Goal: Task Accomplishment & Management: Contribute content

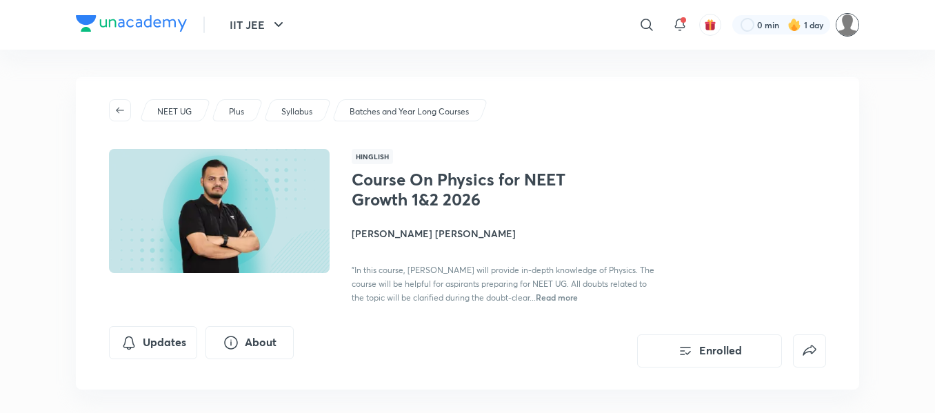
click at [842, 28] on img at bounding box center [846, 24] width 23 height 23
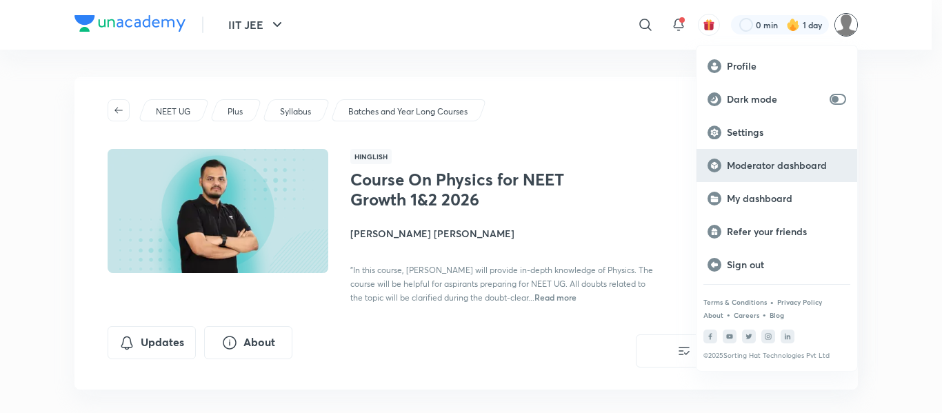
click at [751, 165] on p "Moderator dashboard" at bounding box center [786, 165] width 119 height 12
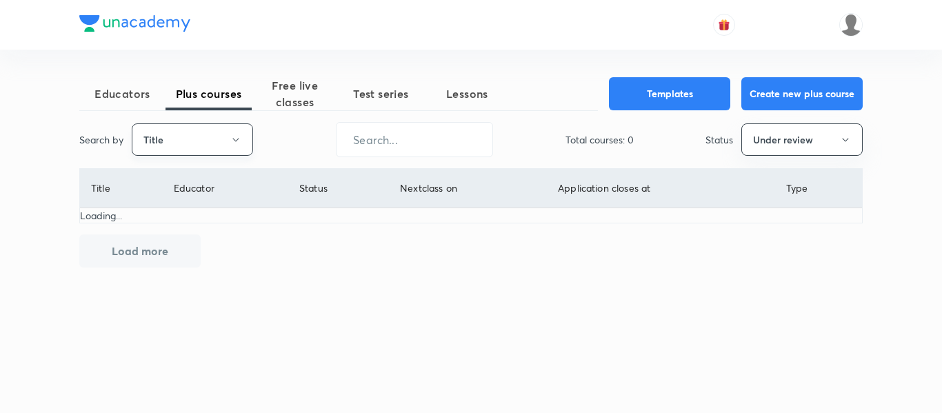
click at [204, 139] on button "Title" at bounding box center [192, 139] width 121 height 32
click at [199, 210] on span "Username" at bounding box center [192, 207] width 103 height 14
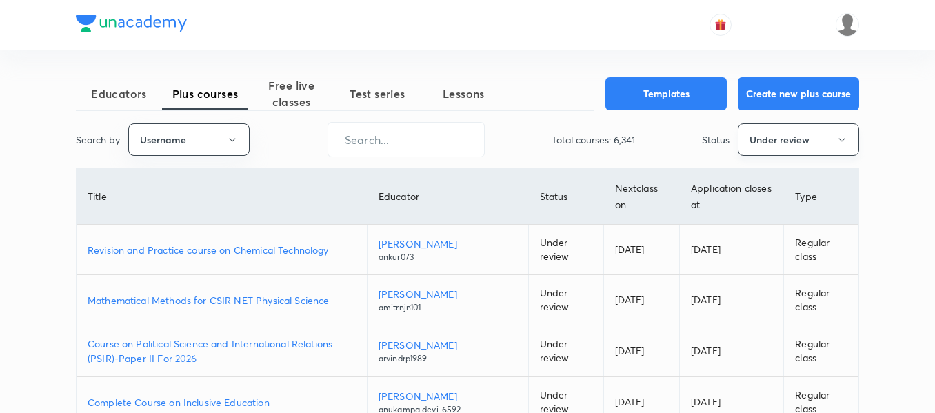
click at [793, 143] on button "Under review" at bounding box center [798, 139] width 121 height 32
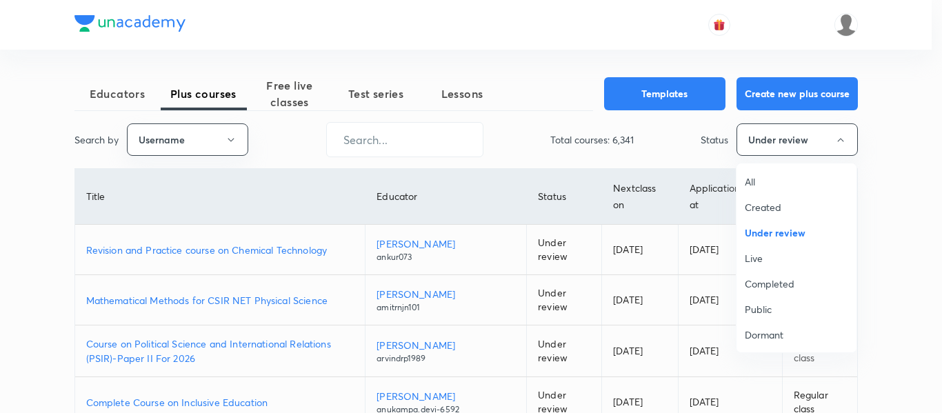
click at [776, 179] on span "All" at bounding box center [795, 181] width 103 height 14
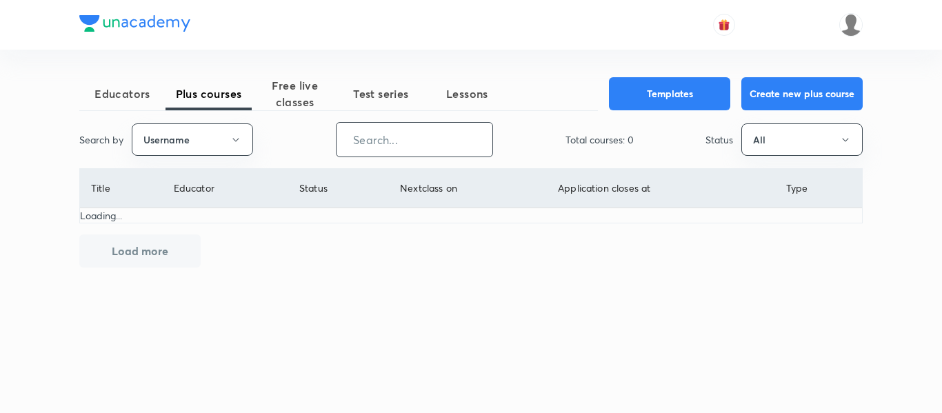
click at [411, 144] on input "text" at bounding box center [414, 139] width 156 height 35
paste input "unacademy-user-641B5I3BQVX2"
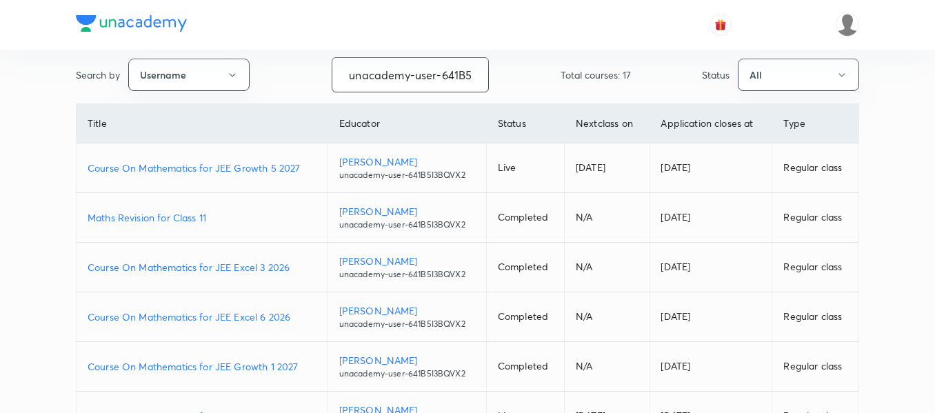
scroll to position [138, 0]
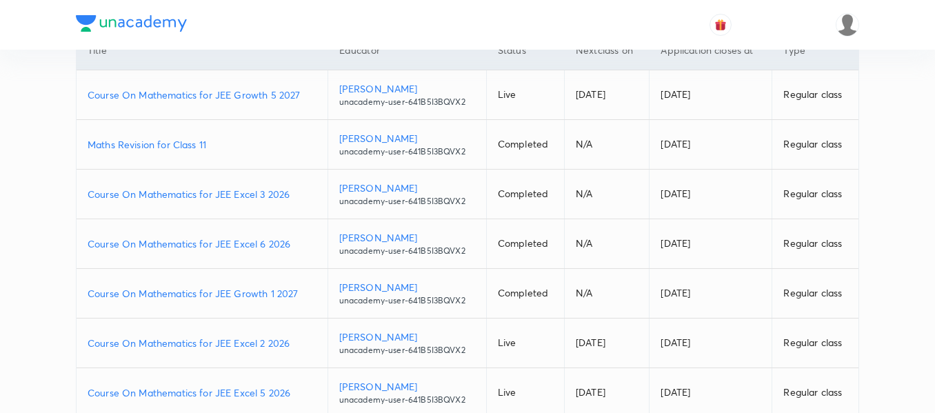
click at [307, 294] on p "Course On Mathematics for JEE Growth 1 2027" at bounding box center [202, 293] width 229 height 14
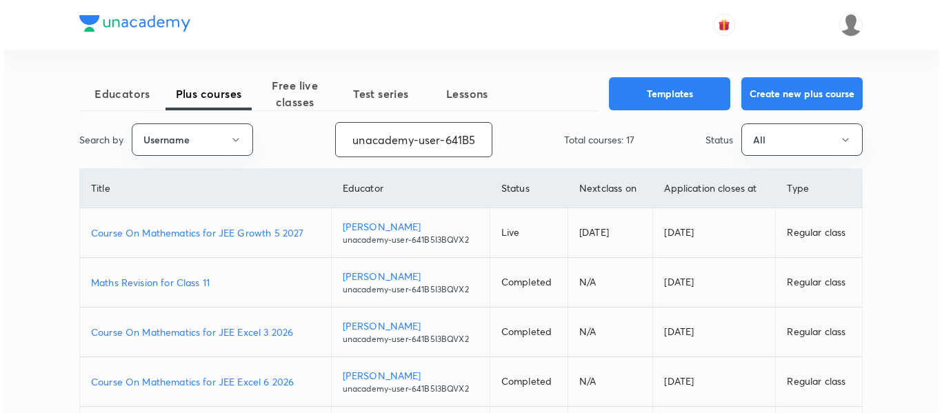
scroll to position [0, 49]
drag, startPoint x: 343, startPoint y: 141, endPoint x: 658, endPoint y: 139, distance: 315.0
click at [658, 139] on div "Search by Username unacademy-user-641B5I3BQVX2 ​ Total courses: 17 Status All" at bounding box center [467, 139] width 783 height 35
paste input "yadavvinu60-5296"
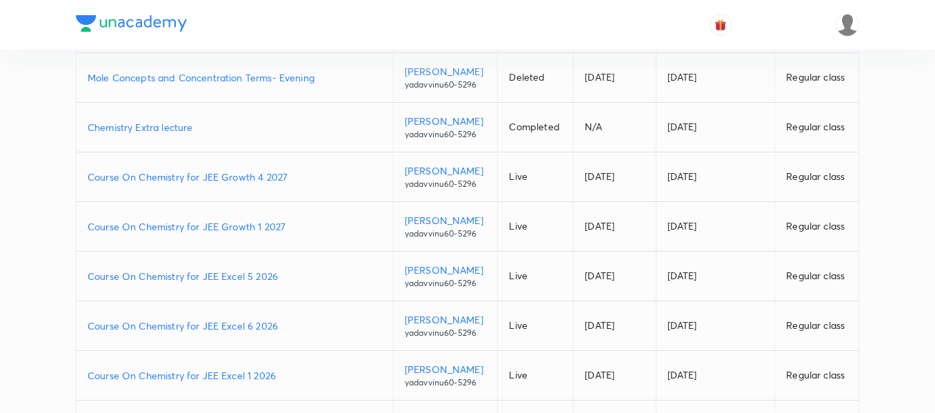
scroll to position [207, 0]
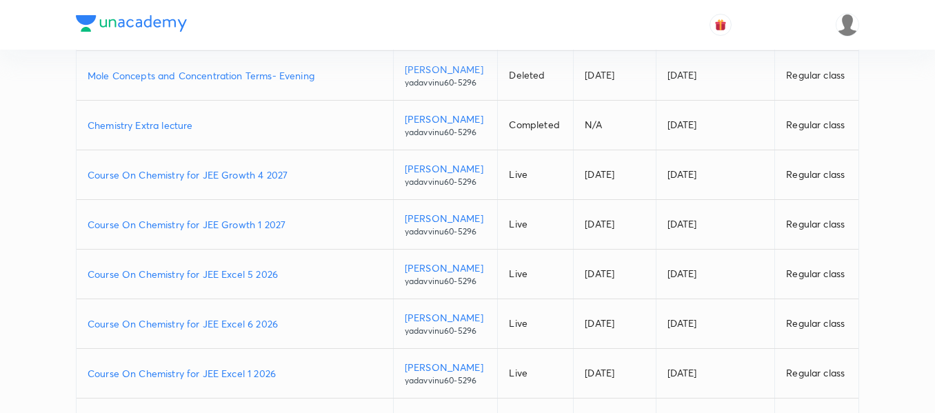
type input "yadavvinu60-5296"
click at [287, 329] on p "Course On Chemistry for JEE Excel 6 2026" at bounding box center [235, 323] width 294 height 14
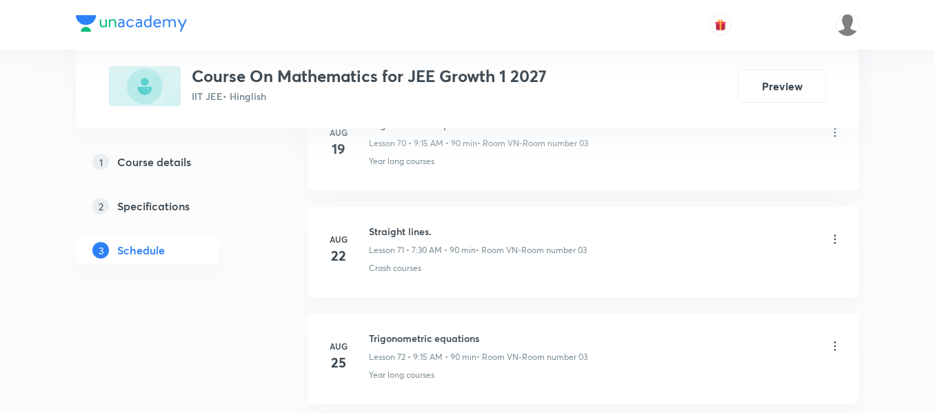
scroll to position [8919, 0]
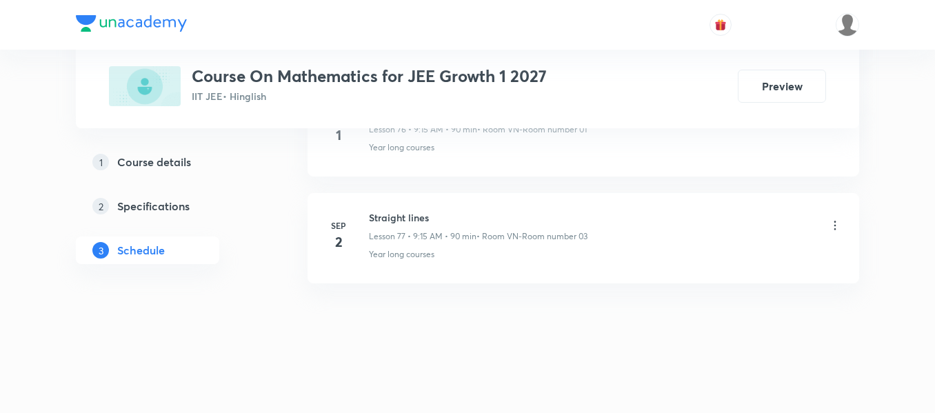
click at [395, 215] on h6 "Straight lines" at bounding box center [478, 217] width 219 height 14
copy h6 "Straight lines"
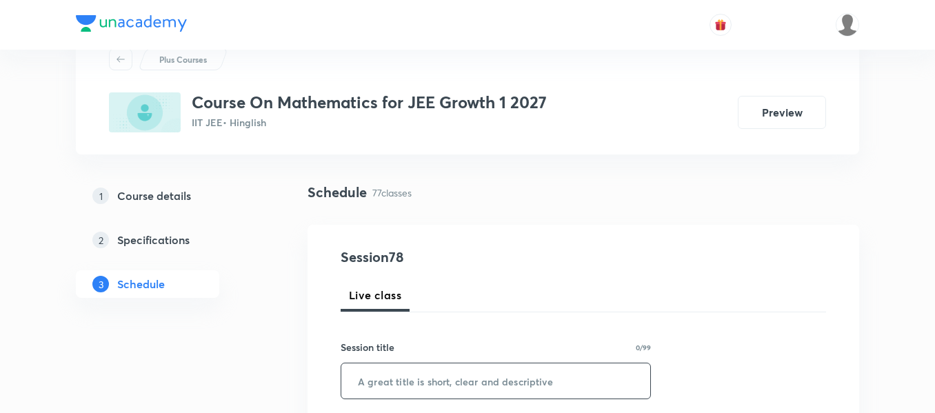
scroll to position [138, 0]
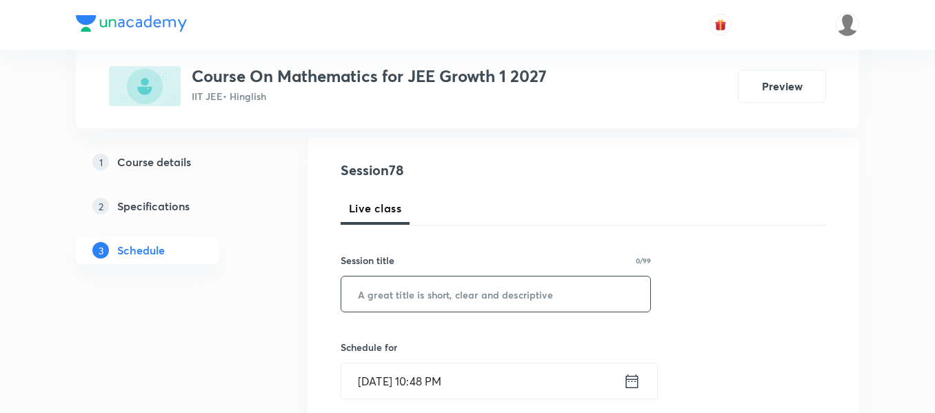
click at [496, 296] on input "text" at bounding box center [495, 293] width 309 height 35
paste input "Straight lines"
type input "Straight lines"
click at [631, 379] on icon at bounding box center [631, 381] width 17 height 19
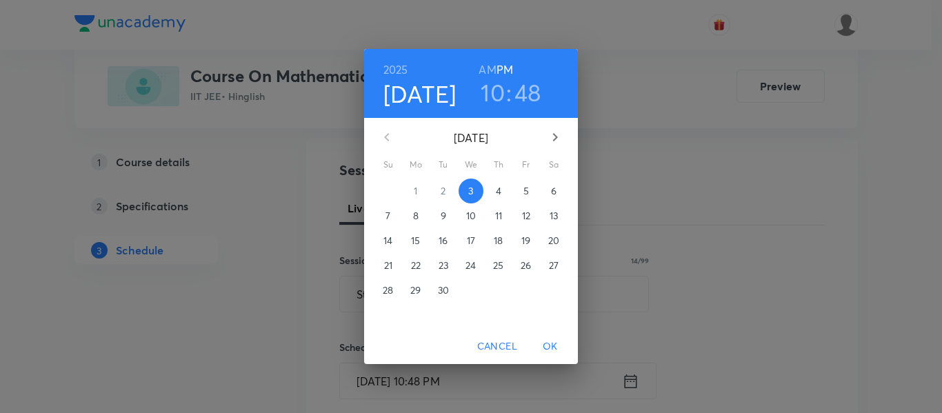
click at [498, 192] on p "4" at bounding box center [499, 191] width 6 height 14
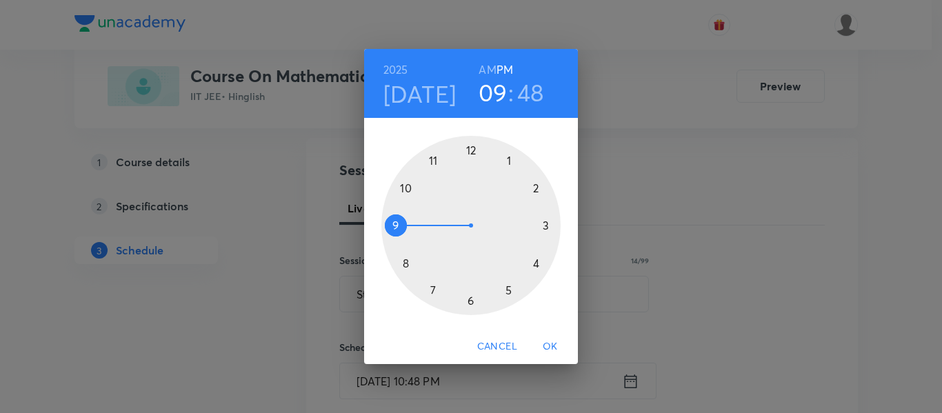
drag, startPoint x: 407, startPoint y: 188, endPoint x: 392, endPoint y: 240, distance: 53.7
click at [392, 240] on div at bounding box center [470, 225] width 179 height 179
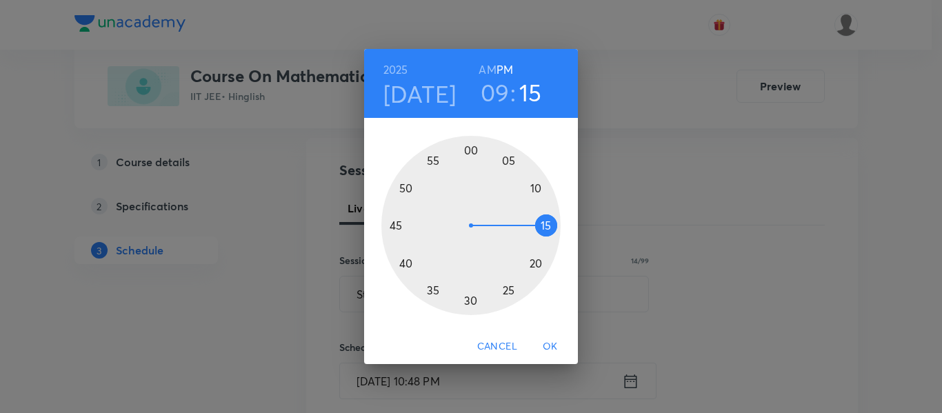
drag, startPoint x: 400, startPoint y: 205, endPoint x: 529, endPoint y: 224, distance: 129.7
click at [529, 224] on div at bounding box center [470, 225] width 179 height 179
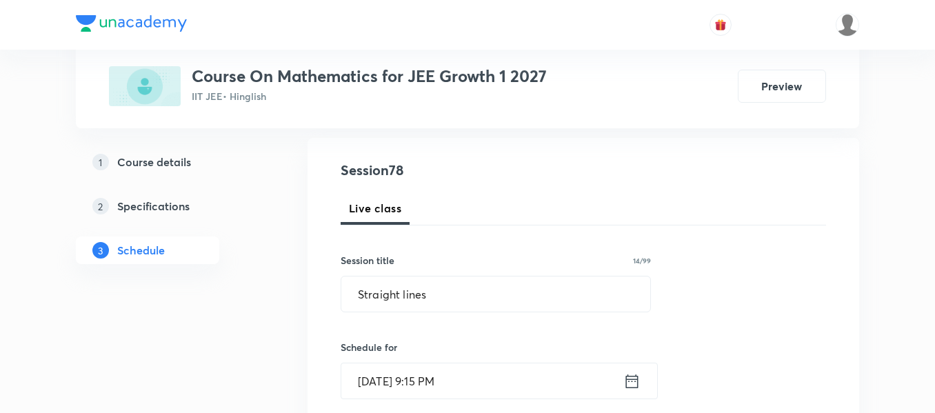
click at [625, 378] on icon at bounding box center [631, 381] width 17 height 19
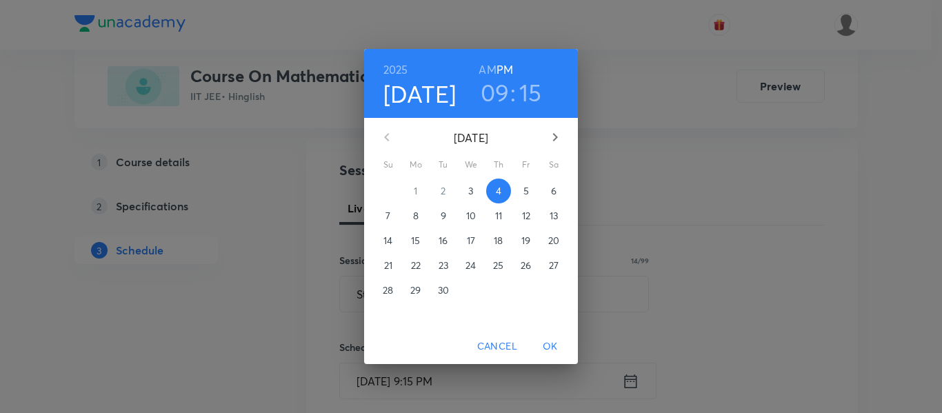
click at [485, 63] on h6 "AM" at bounding box center [486, 69] width 17 height 19
click at [560, 342] on span "OK" at bounding box center [550, 346] width 33 height 17
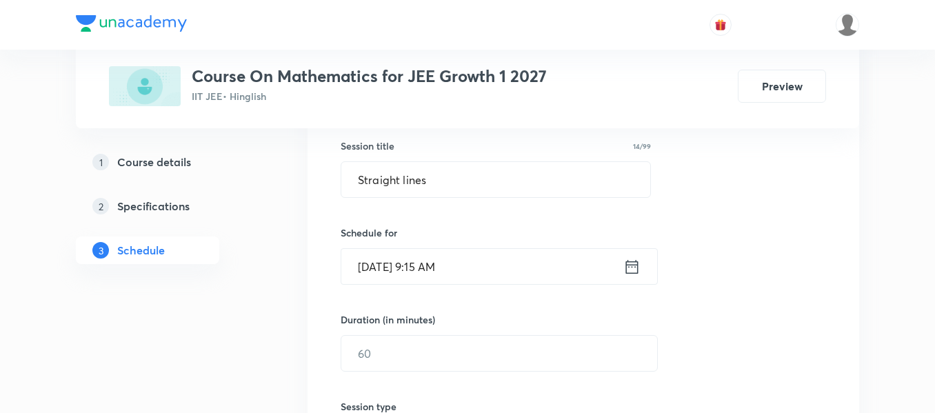
scroll to position [276, 0]
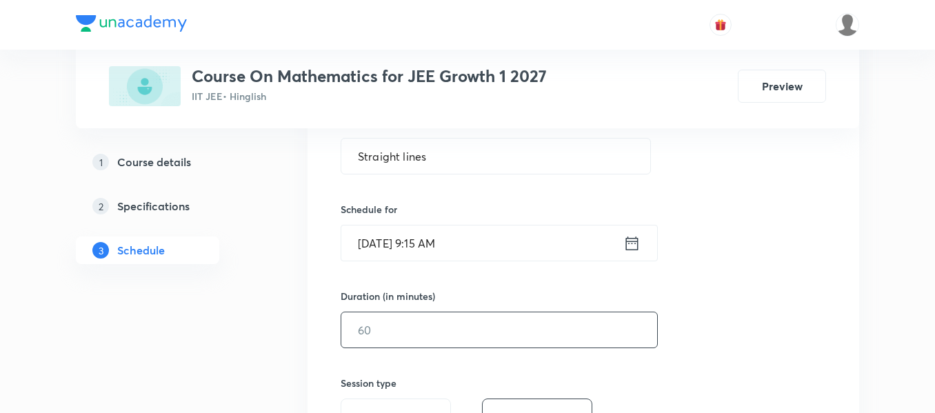
click at [558, 329] on input "text" at bounding box center [499, 329] width 316 height 35
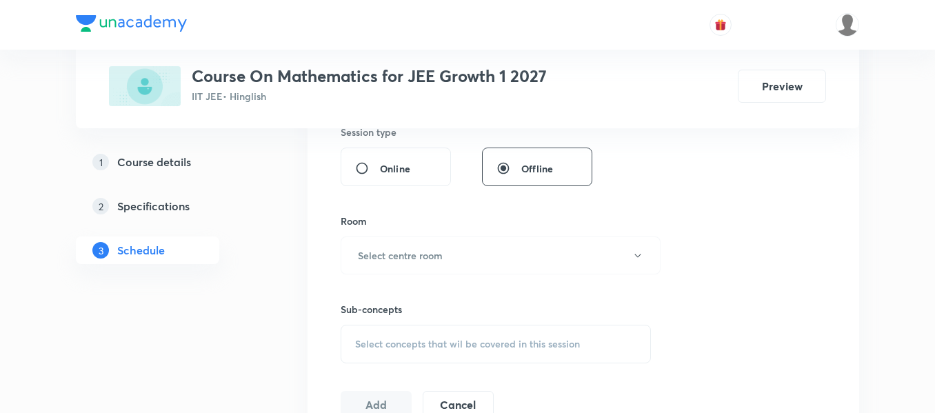
scroll to position [551, 0]
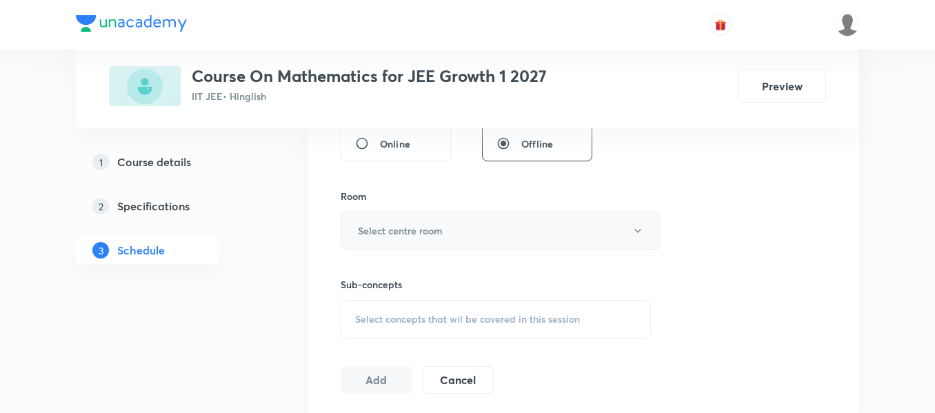
type input "90"
click at [455, 229] on button "Select centre room" at bounding box center [501, 231] width 320 height 38
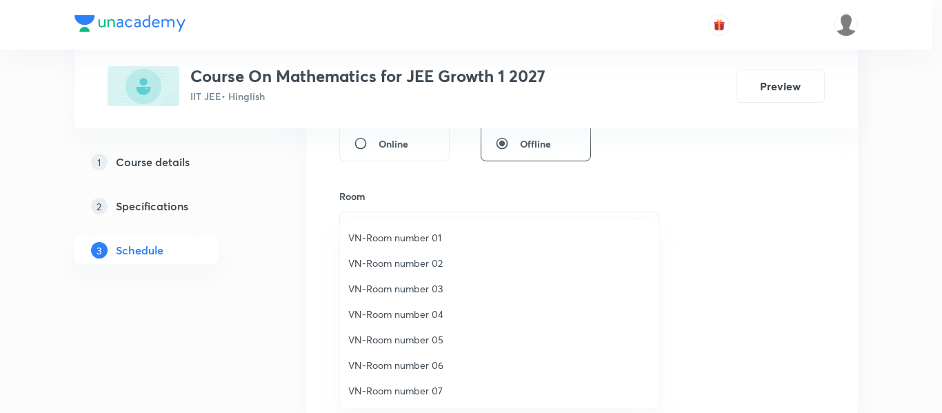
click at [409, 306] on li "VN-Room number 04" at bounding box center [499, 314] width 318 height 26
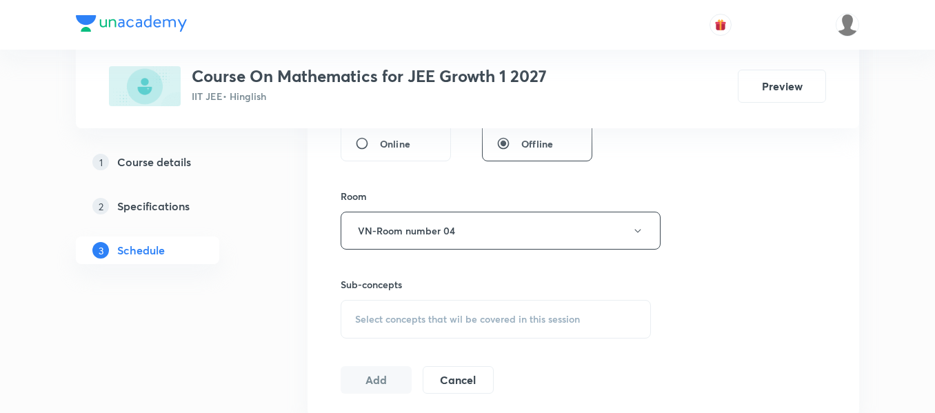
click at [462, 318] on span "Select concepts that wil be covered in this session" at bounding box center [467, 319] width 225 height 11
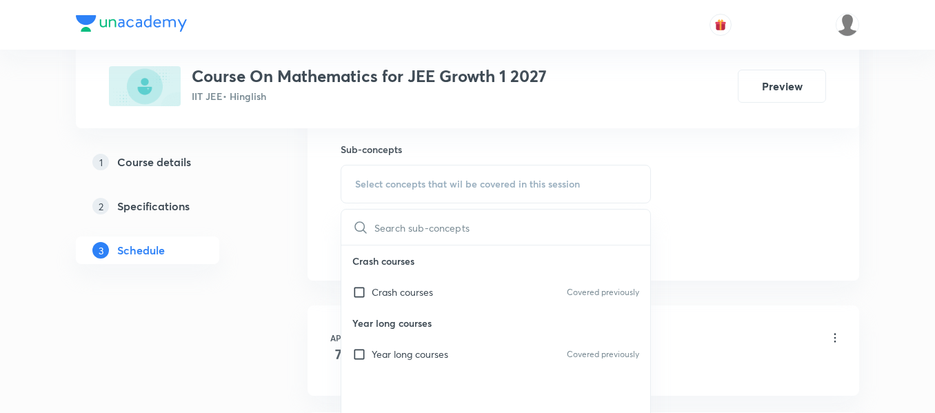
scroll to position [689, 0]
click at [468, 360] on div "Year long courses Covered previously" at bounding box center [495, 351] width 309 height 31
checkbox input "true"
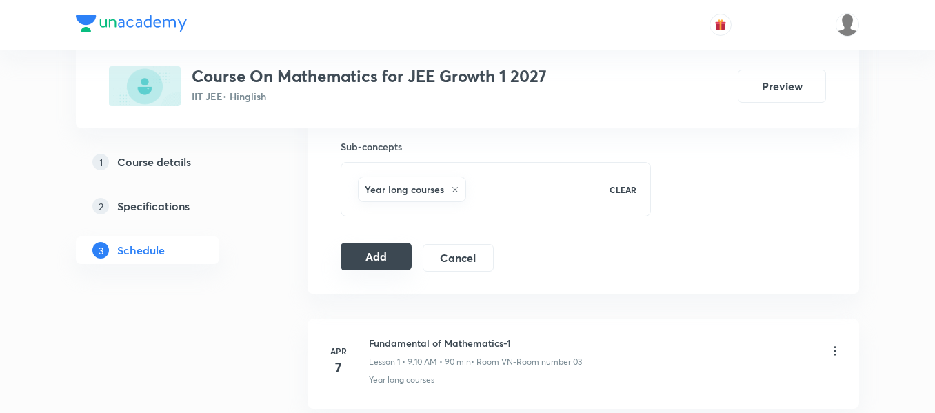
click at [393, 261] on button "Add" at bounding box center [376, 257] width 71 height 28
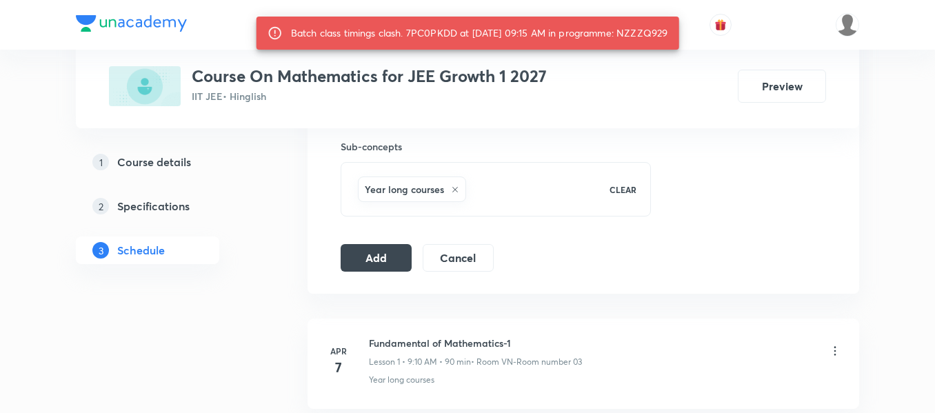
click at [666, 30] on div "Batch class timings clash. 7PC0PKDD at 04 Sep 2025 09:15 AM in programme: NZZZQ…" at bounding box center [479, 33] width 377 height 25
copy div "NZZZQ929"
click at [390, 247] on button "Add" at bounding box center [376, 257] width 71 height 28
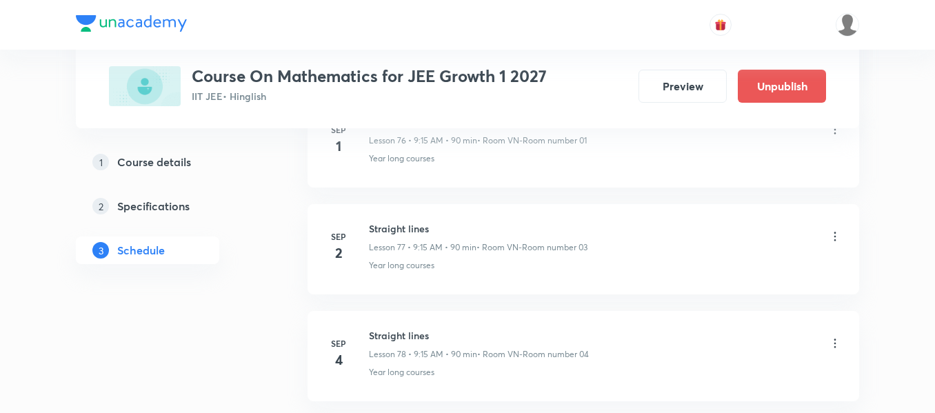
scroll to position [8392, 0]
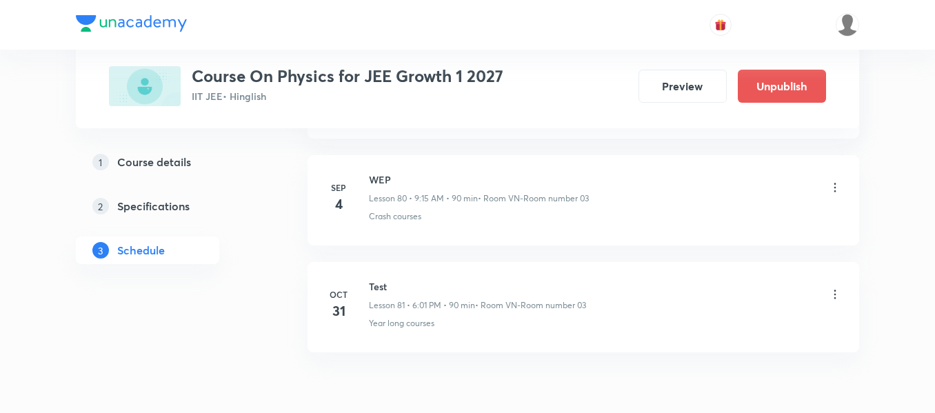
click at [831, 192] on icon at bounding box center [835, 188] width 14 height 14
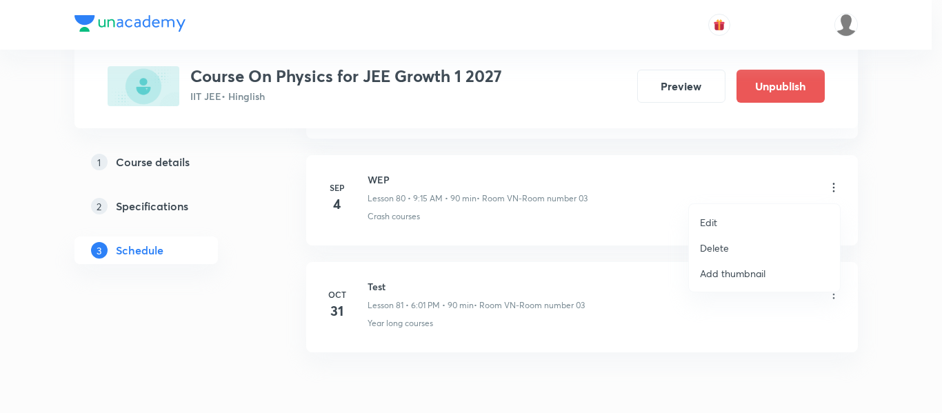
click at [718, 244] on p "Delete" at bounding box center [714, 248] width 29 height 14
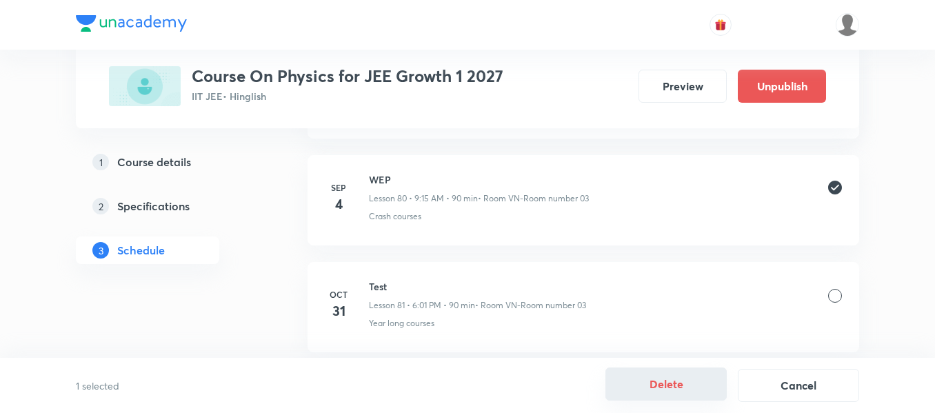
click at [653, 386] on button "Delete" at bounding box center [665, 383] width 121 height 33
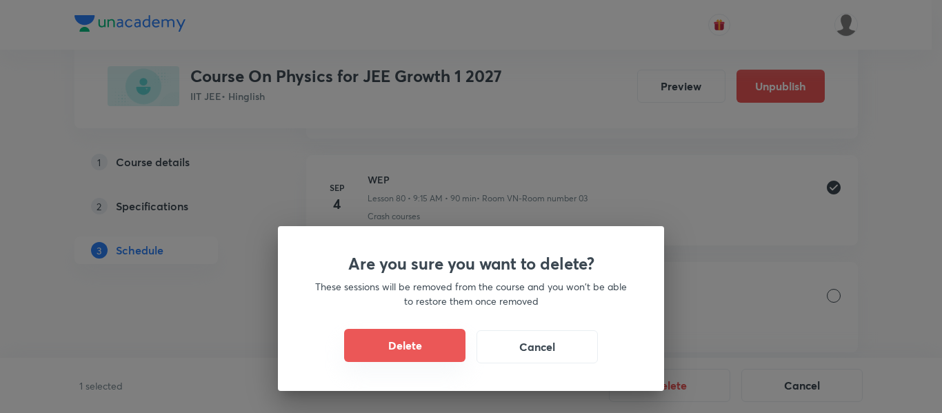
click at [438, 346] on button "Delete" at bounding box center [404, 345] width 121 height 33
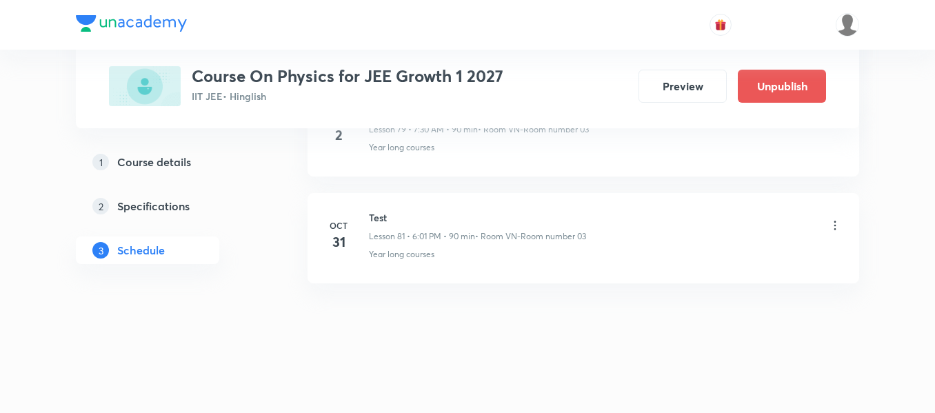
scroll to position [9239, 0]
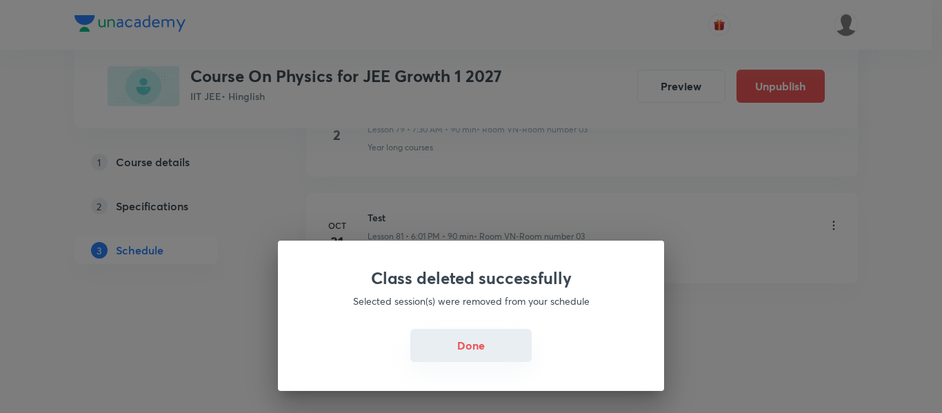
click at [460, 346] on button "Done" at bounding box center [470, 345] width 121 height 33
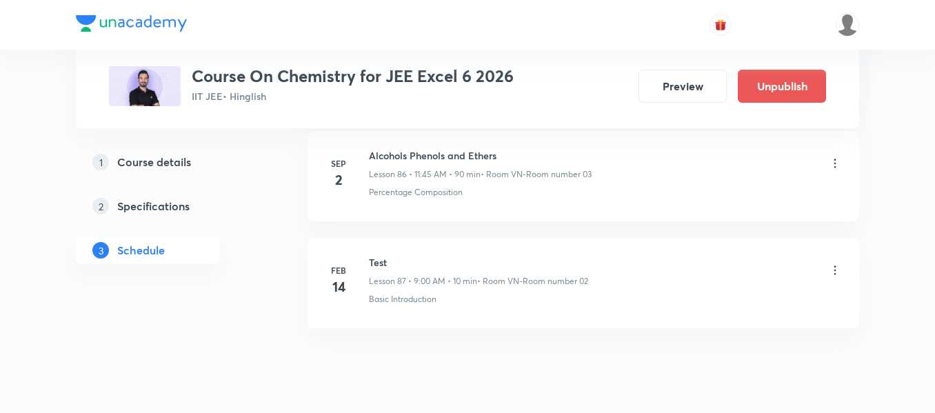
scroll to position [9918, 0]
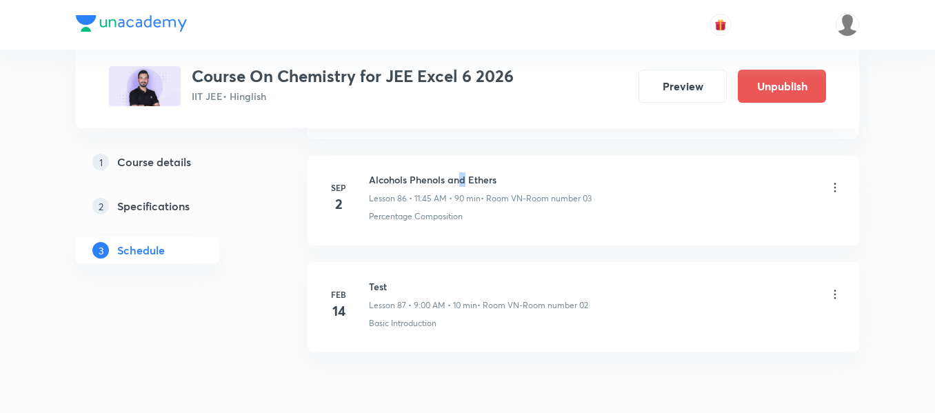
click at [465, 173] on h6 "Alcohols Phenols and Ethers" at bounding box center [480, 179] width 223 height 14
click at [465, 176] on h6 "Alcohols Phenols and Ethers" at bounding box center [480, 179] width 223 height 14
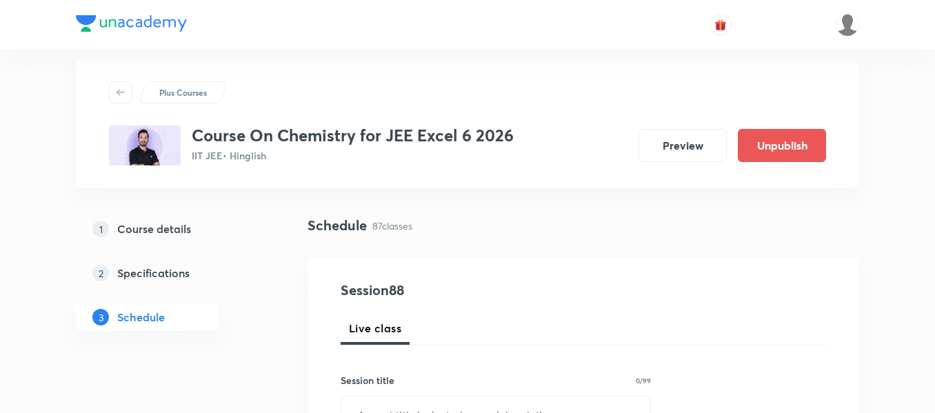
scroll to position [69, 0]
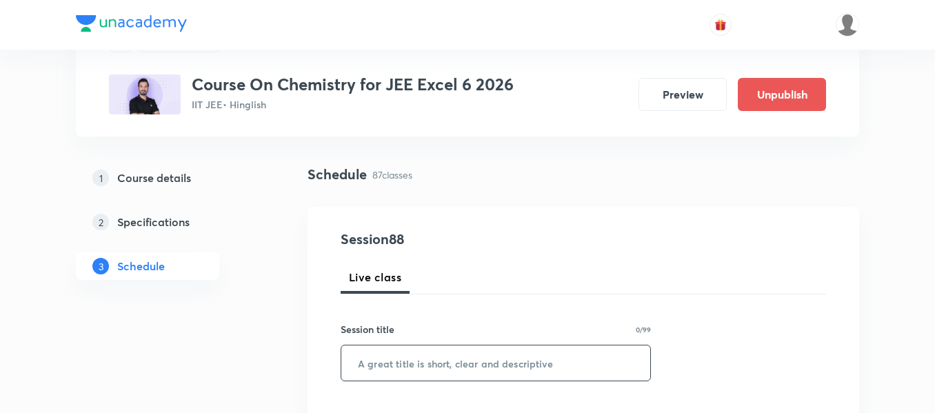
click at [436, 373] on input "text" at bounding box center [495, 362] width 309 height 35
paste input "Alcohols Phenols and Ethers"
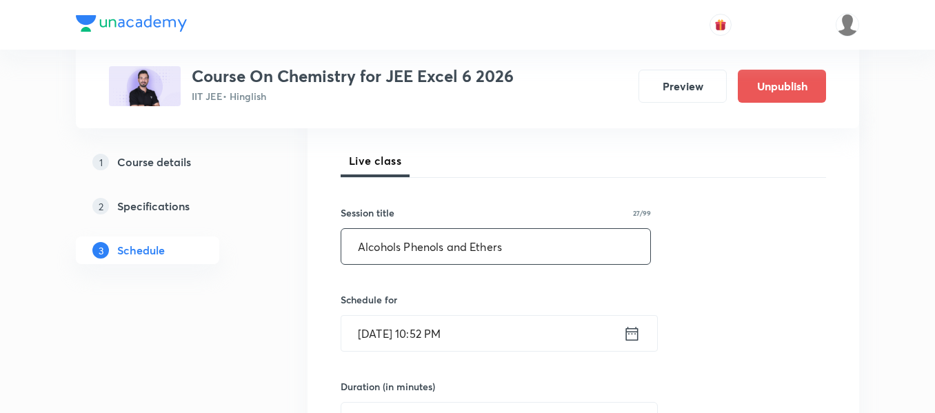
scroll to position [207, 0]
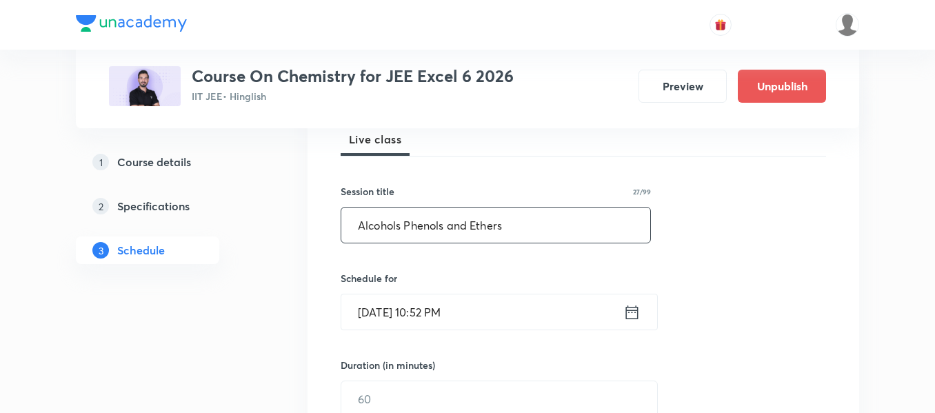
type input "Alcohols Phenols and Ethers"
click at [636, 313] on icon at bounding box center [631, 312] width 17 height 19
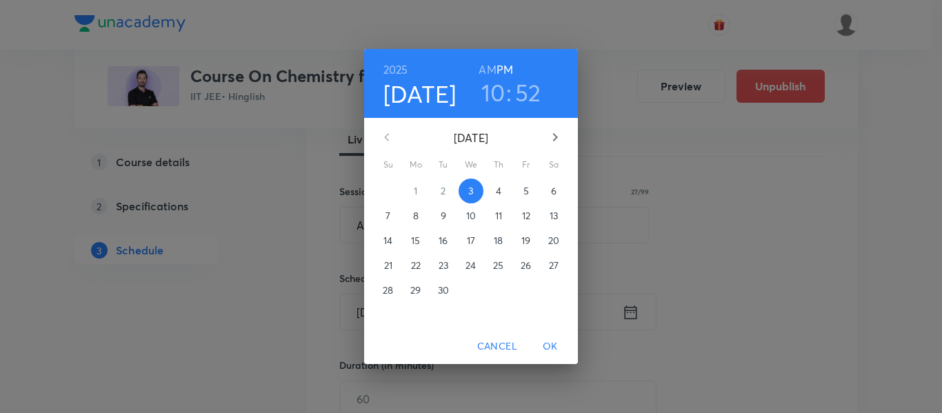
click at [493, 183] on button "4" at bounding box center [498, 191] width 25 height 25
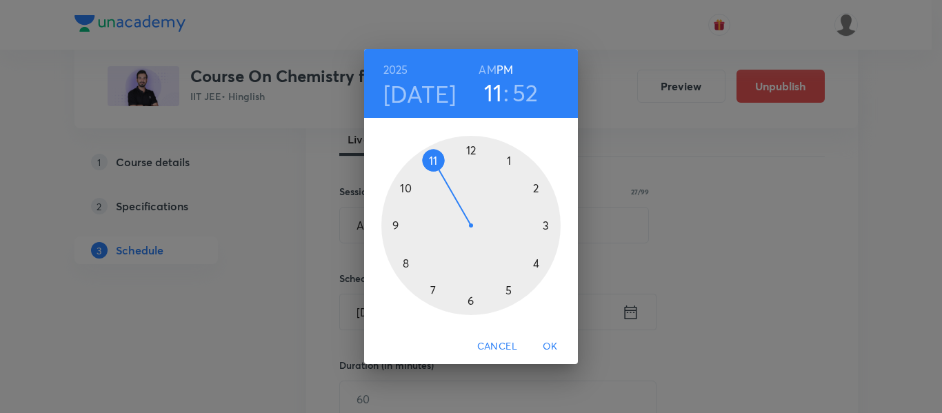
drag, startPoint x: 413, startPoint y: 187, endPoint x: 436, endPoint y: 163, distance: 33.6
click at [436, 163] on div at bounding box center [470, 225] width 179 height 179
drag, startPoint x: 416, startPoint y: 177, endPoint x: 399, endPoint y: 227, distance: 52.5
click at [399, 225] on div at bounding box center [470, 225] width 179 height 179
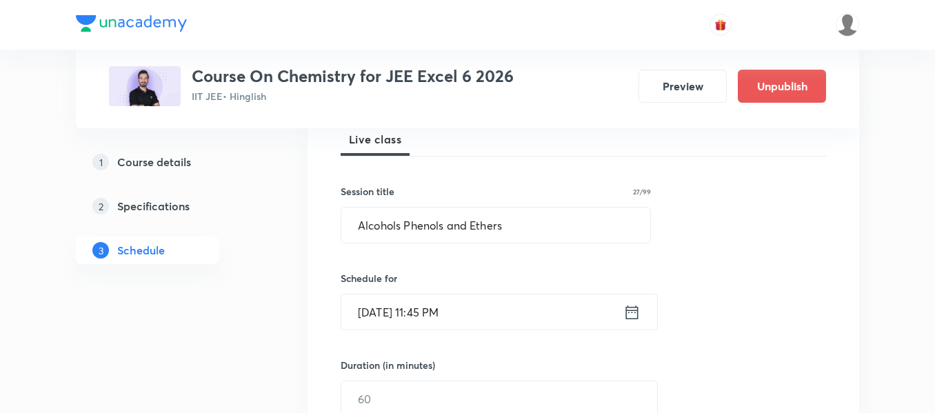
click at [633, 320] on icon at bounding box center [631, 312] width 17 height 19
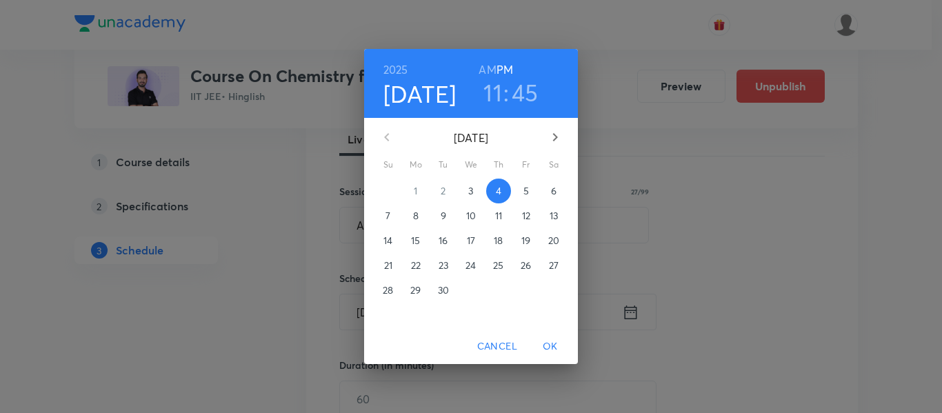
click at [494, 68] on h6 "AM" at bounding box center [486, 69] width 17 height 19
click at [551, 347] on span "OK" at bounding box center [550, 346] width 33 height 17
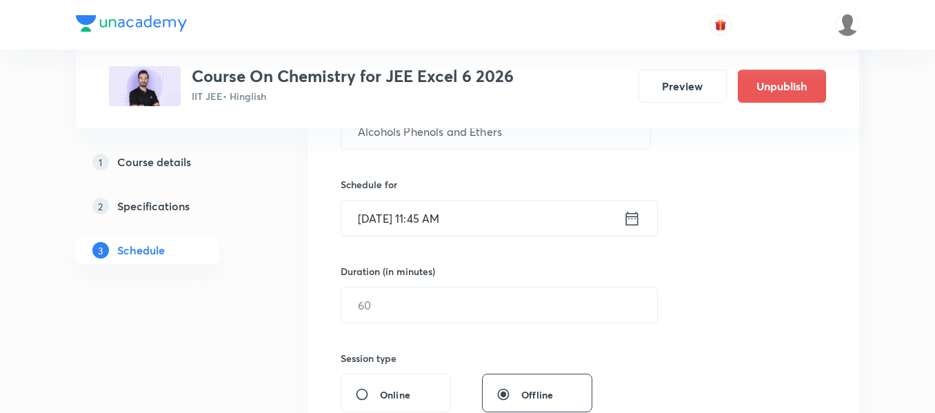
scroll to position [345, 0]
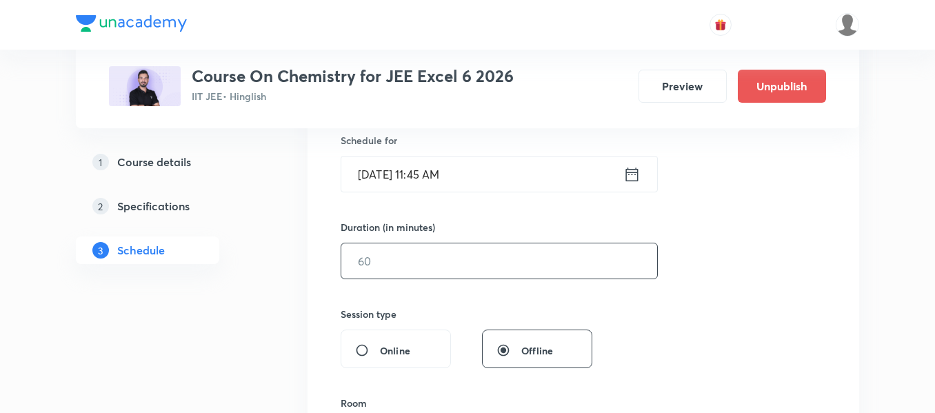
click at [542, 243] on div "Duration (in minutes) ​" at bounding box center [467, 249] width 252 height 59
click at [547, 258] on input "text" at bounding box center [499, 260] width 316 height 35
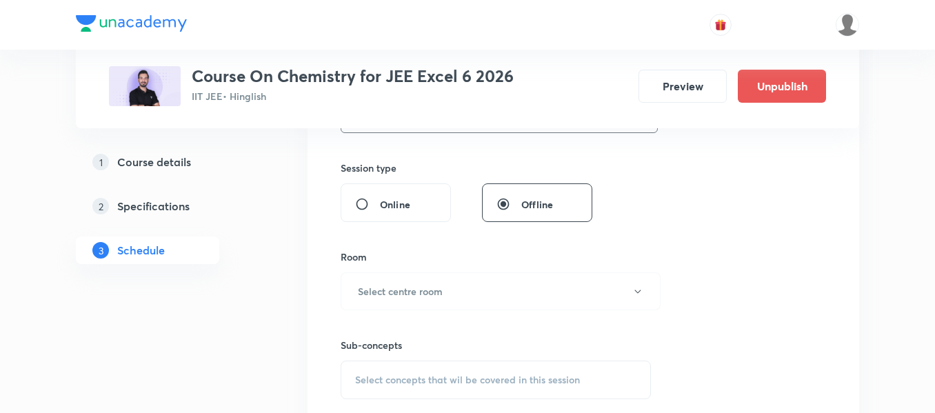
scroll to position [551, 0]
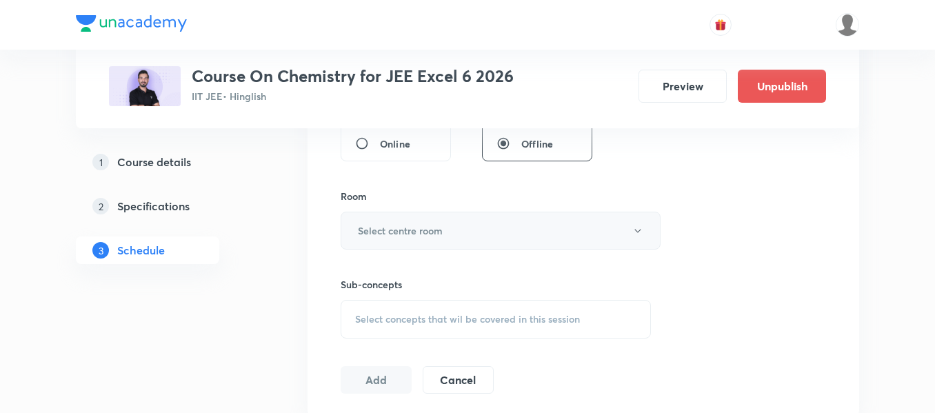
type input "90"
click at [469, 230] on button "Select centre room" at bounding box center [501, 231] width 320 height 38
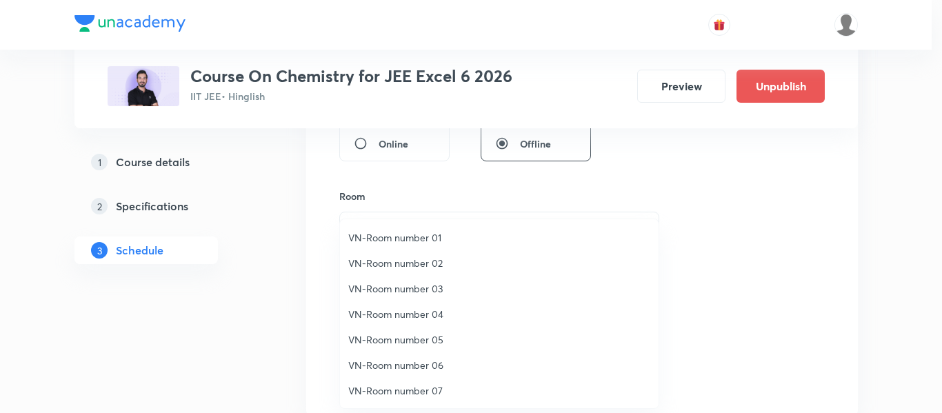
click at [432, 259] on span "VN-Room number 02" at bounding box center [499, 263] width 302 height 14
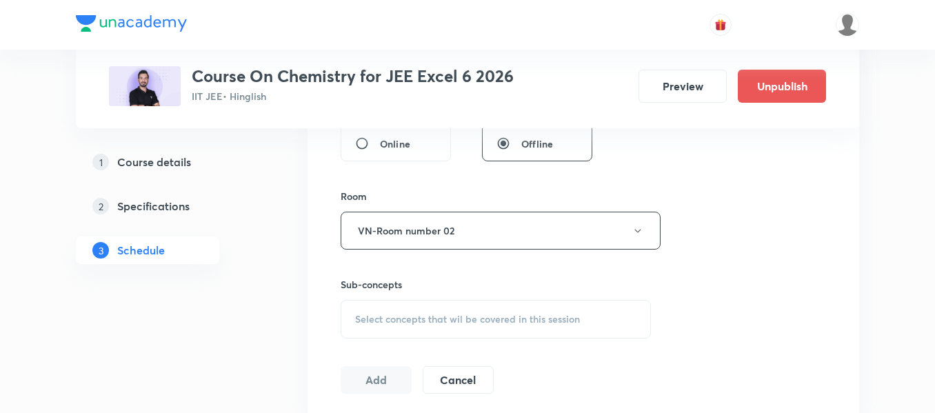
click at [461, 314] on span "Select concepts that wil be covered in this session" at bounding box center [467, 319] width 225 height 11
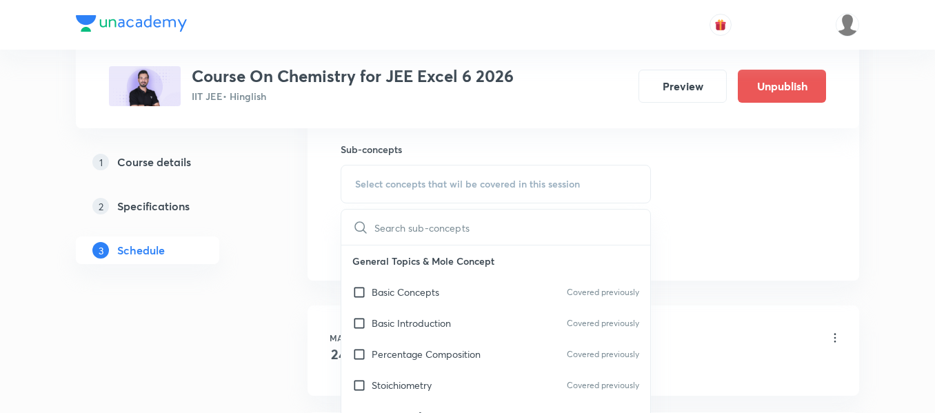
scroll to position [776, 0]
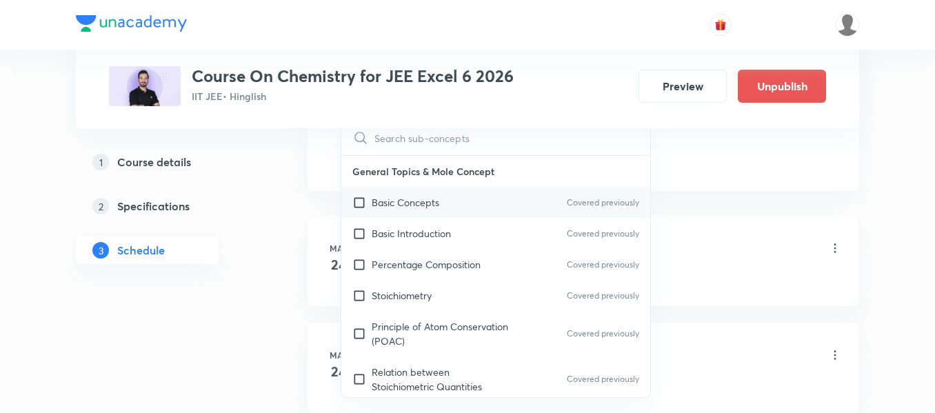
click at [443, 201] on div "Basic Concepts Covered previously" at bounding box center [495, 202] width 309 height 31
checkbox input "true"
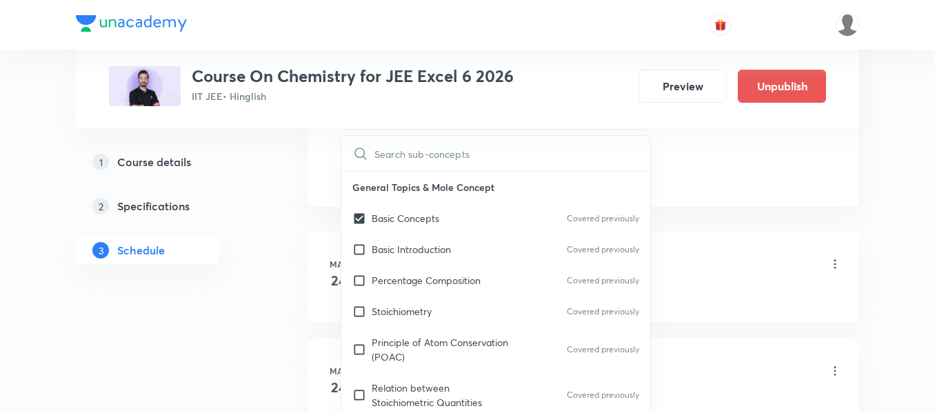
drag, startPoint x: 713, startPoint y: 169, endPoint x: 432, endPoint y: 219, distance: 285.0
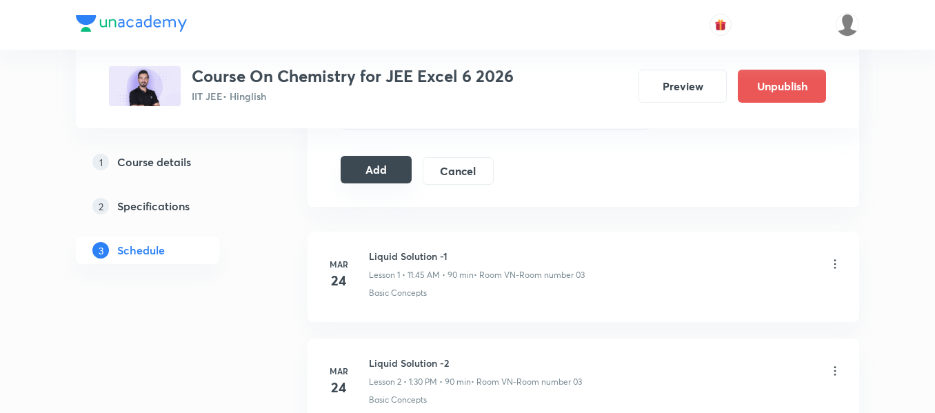
click at [377, 174] on button "Add" at bounding box center [376, 170] width 71 height 28
click at [387, 166] on button "Add" at bounding box center [376, 171] width 71 height 28
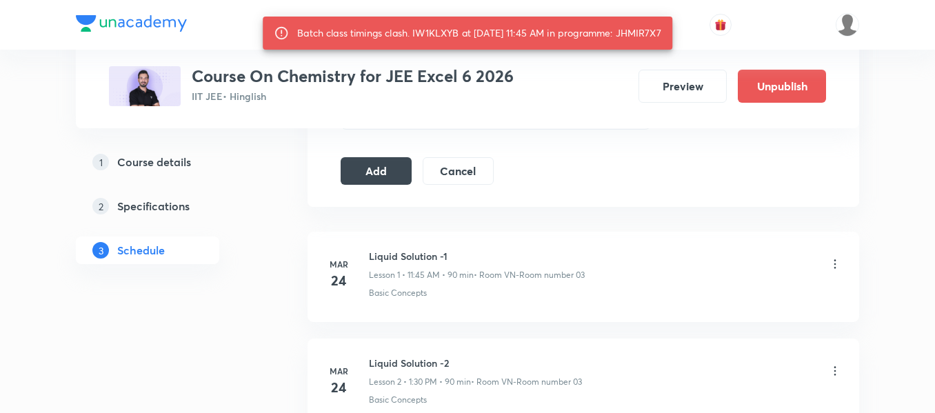
click at [653, 30] on div "Batch class timings clash. IW1KLXYB at 04 Sep 2025 11:45 AM in programme: JHMIR…" at bounding box center [479, 33] width 364 height 25
copy div "JHMIR7X7"
click at [368, 170] on button "Add" at bounding box center [376, 170] width 71 height 28
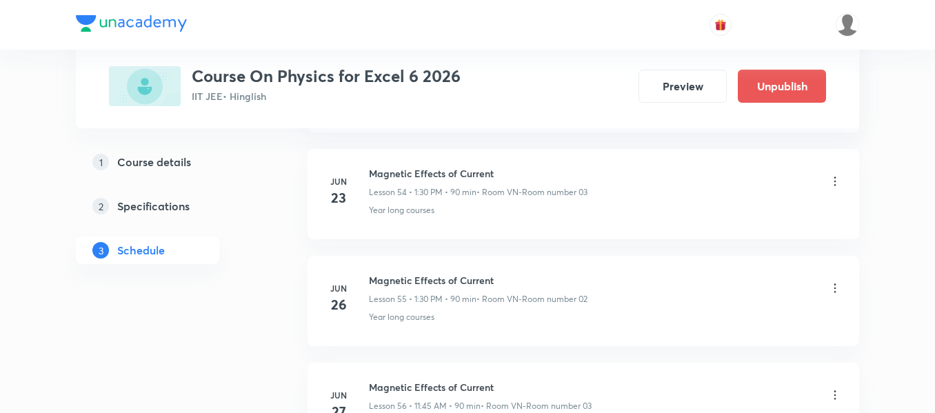
scroll to position [9453, 0]
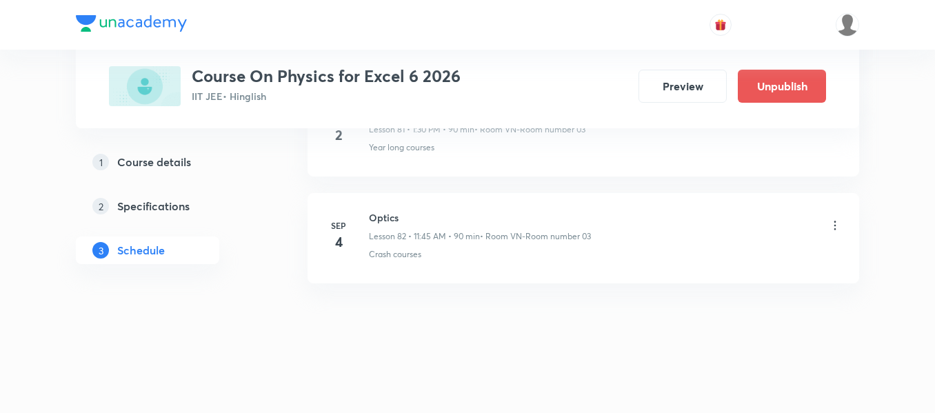
click at [826, 214] on div "Optics Lesson 82 • 11:45 AM • 90 min • Room VN-Room number 03" at bounding box center [605, 226] width 473 height 32
click at [837, 224] on icon at bounding box center [835, 226] width 14 height 14
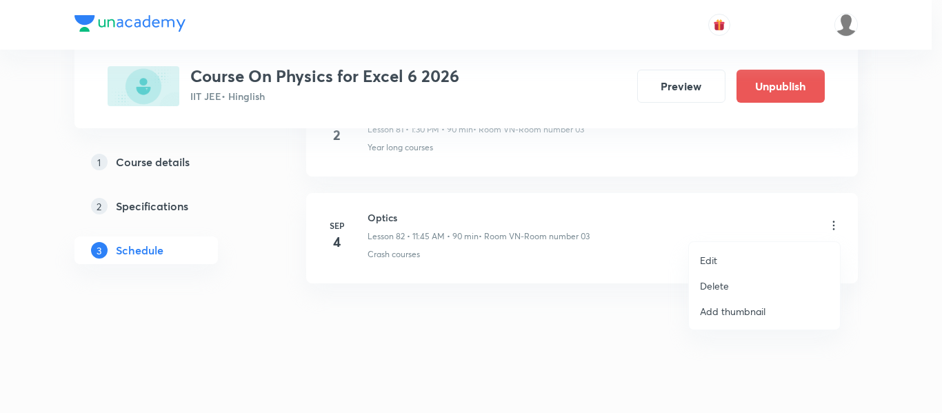
click at [733, 285] on li "Delete" at bounding box center [764, 286] width 151 height 26
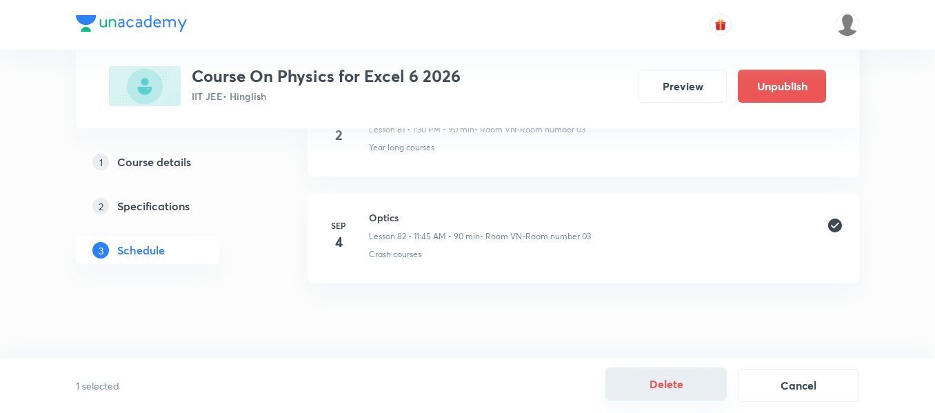
click at [660, 392] on button "Delete" at bounding box center [665, 383] width 121 height 33
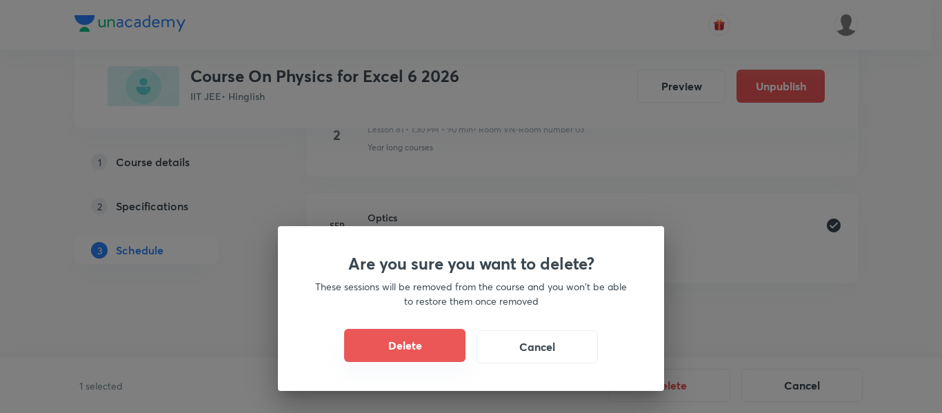
click at [424, 354] on button "Delete" at bounding box center [404, 345] width 121 height 33
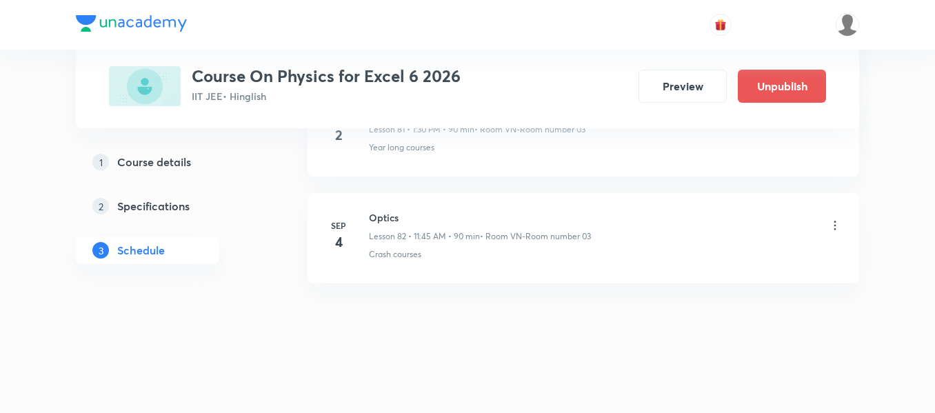
scroll to position [9346, 0]
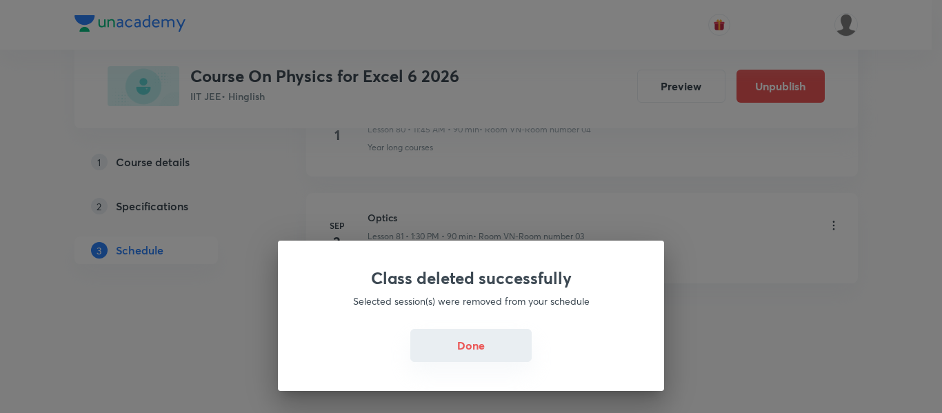
click at [443, 340] on button "Done" at bounding box center [470, 345] width 121 height 33
